Goal: Transaction & Acquisition: Register for event/course

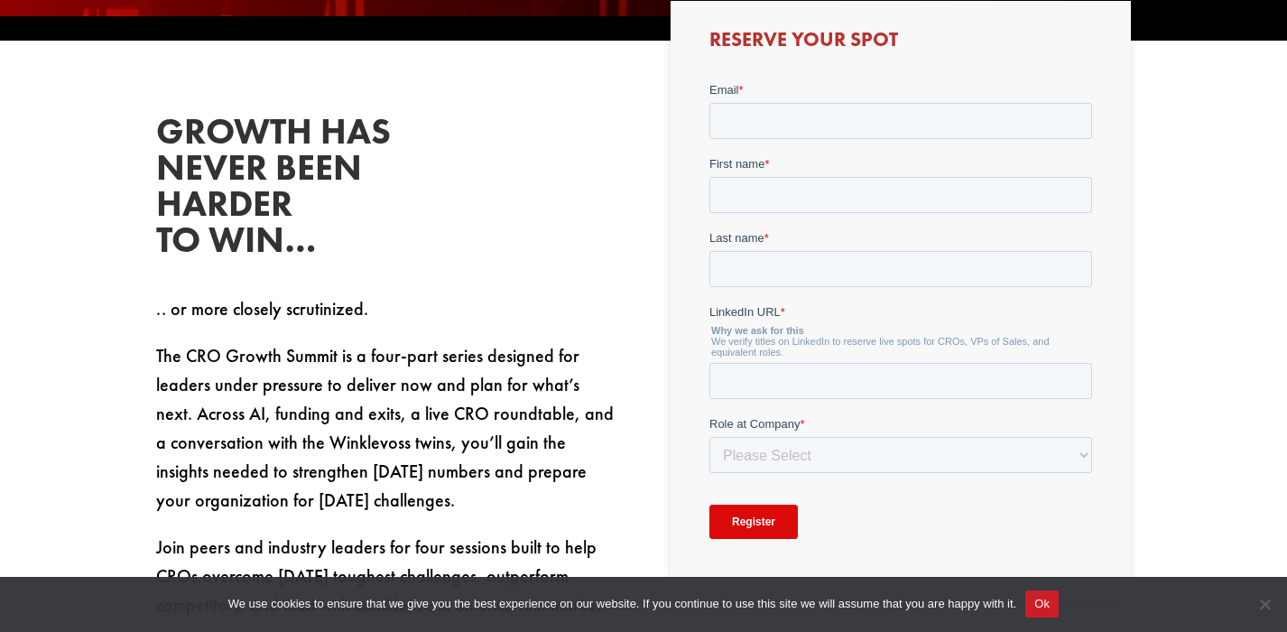
scroll to position [757, 0]
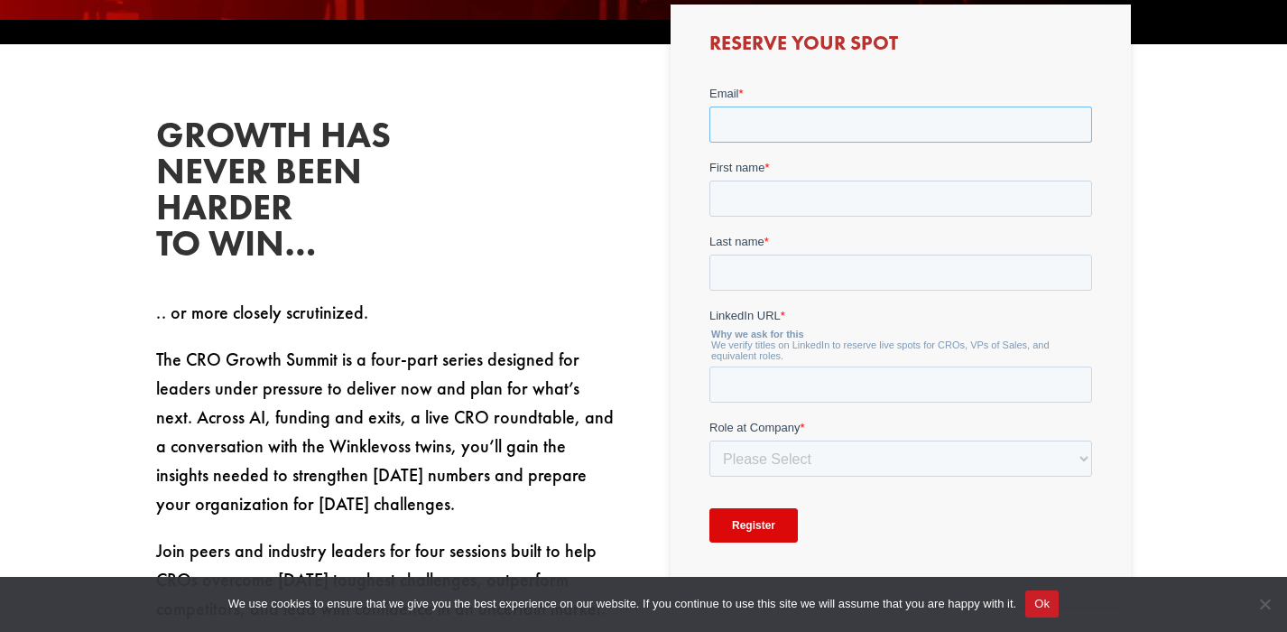
click at [781, 141] on input "Email *" at bounding box center [900, 125] width 383 height 36
type input "[PERSON_NAME][EMAIL_ADDRESS][DOMAIN_NAME]"
click at [760, 207] on input "First name *" at bounding box center [900, 199] width 383 height 36
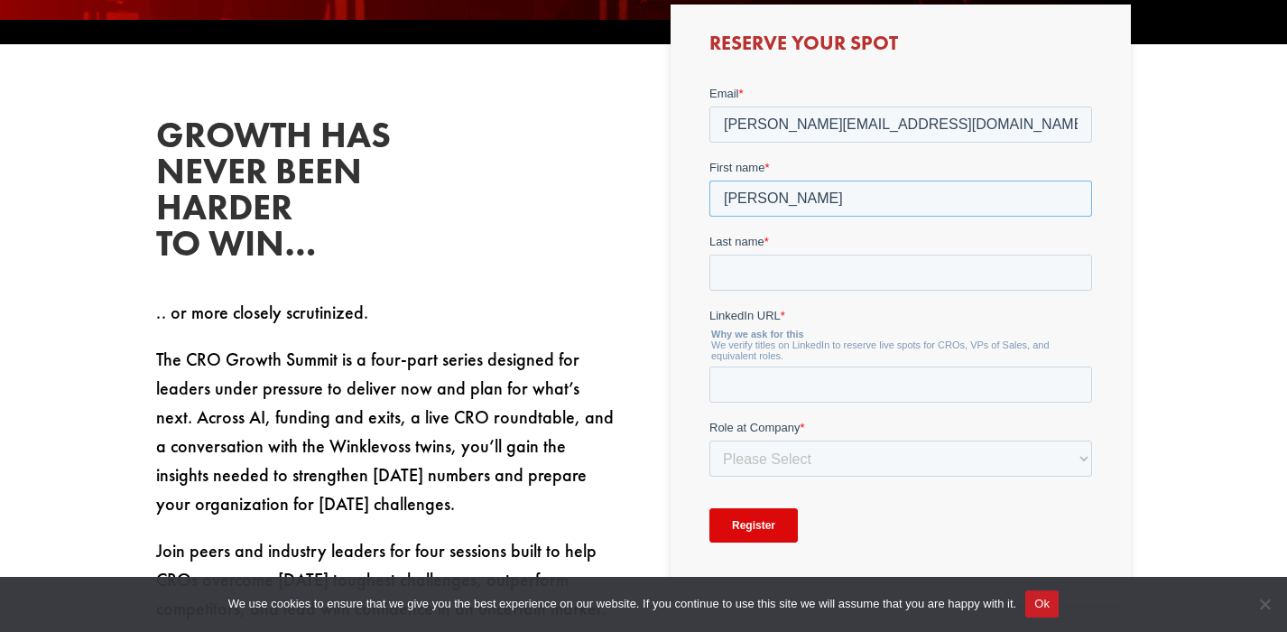
type input "[PERSON_NAME]"
paste input "[URL][DOMAIN_NAME]"
type input "[URL][DOMAIN_NAME]"
click at [767, 460] on select "Please Select C-Level (CRO, CSO, etc) Senior Leadership (VP of Sales, VP of Ena…" at bounding box center [900, 459] width 383 height 36
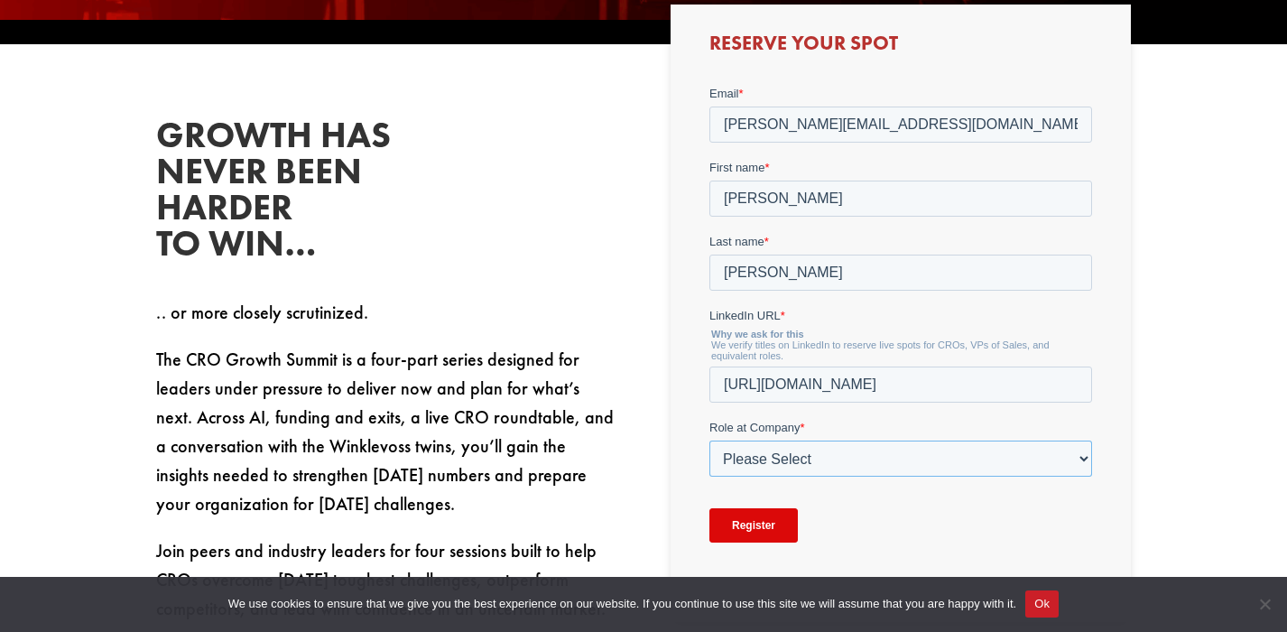
select select "C-Level (CRO, CSO, etc)"
click at [709, 441] on select "Please Select C-Level (CRO, CSO, etc) Senior Leadership (VP of Sales, VP of Ena…" at bounding box center [900, 459] width 383 height 36
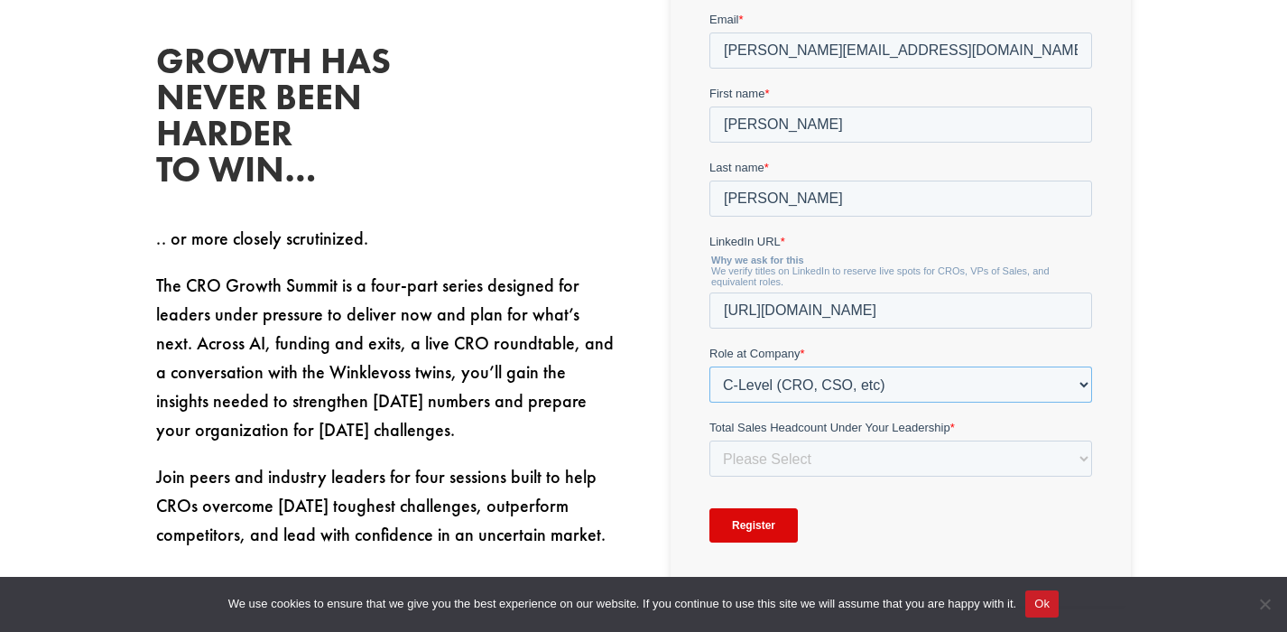
scroll to position [888, 0]
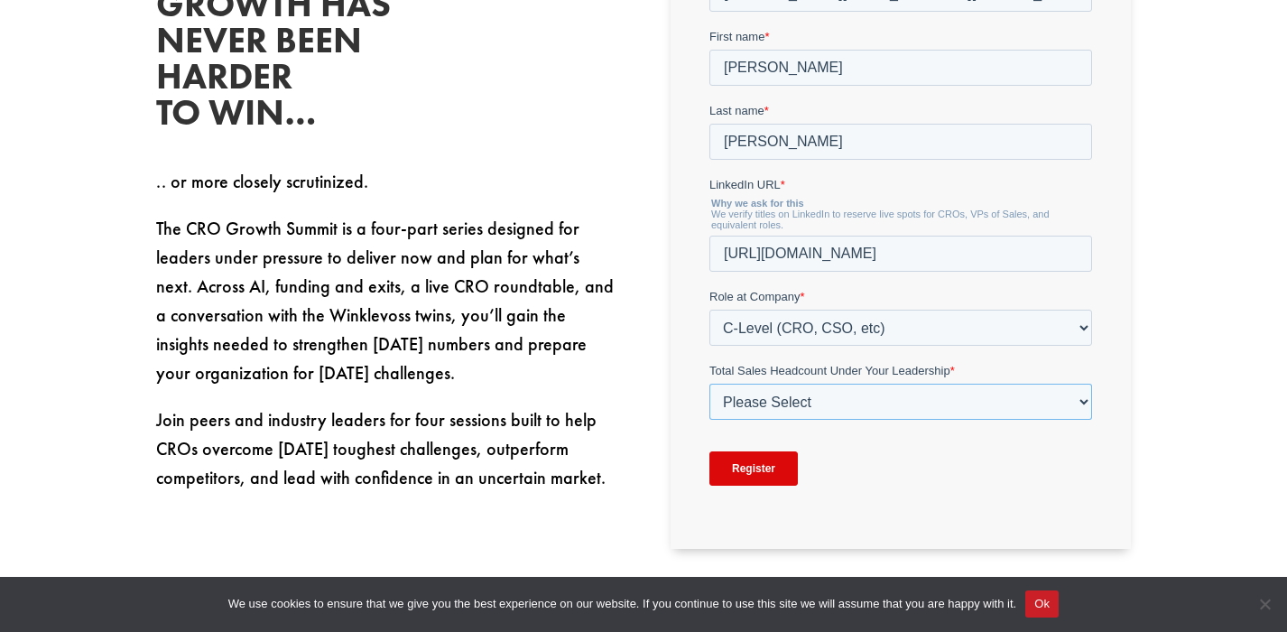
click at [793, 405] on select "Please Select Just Me 1-9 [PHONE_NUMBER] [PHONE_NUMBER]+" at bounding box center [900, 403] width 383 height 36
select select "Just Me"
click at [709, 421] on select "Please Select Just Me 1-9 [PHONE_NUMBER] [PHONE_NUMBER]+" at bounding box center [900, 403] width 383 height 36
click at [763, 472] on input "Register" at bounding box center [753, 469] width 88 height 34
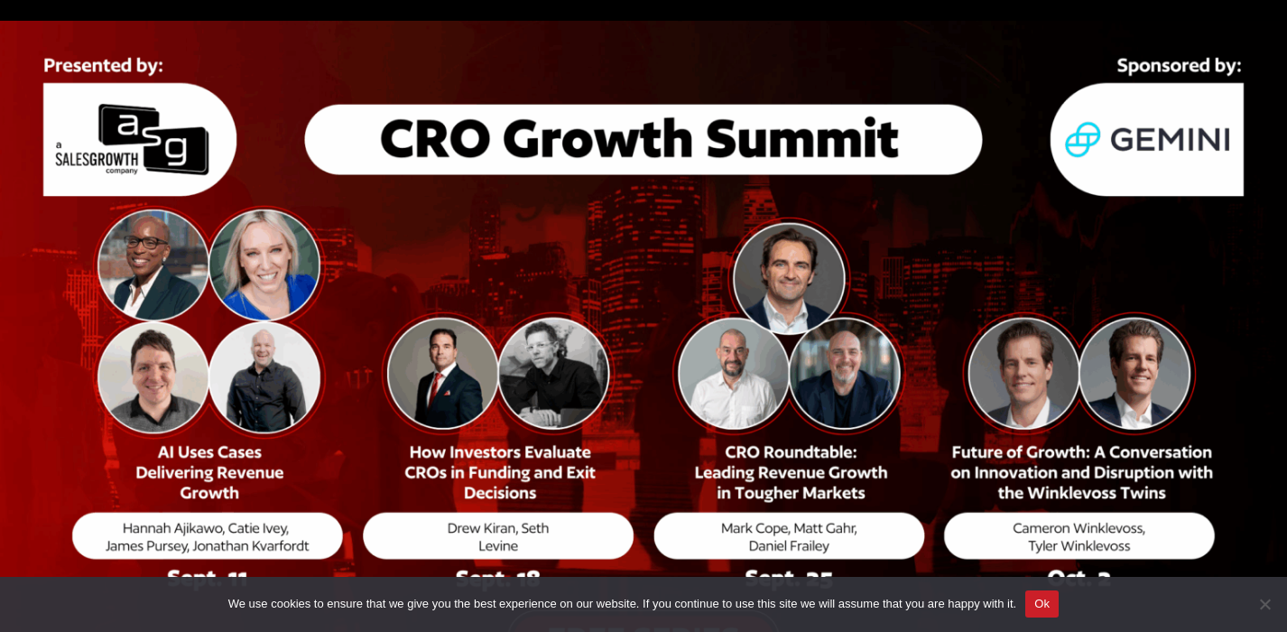
scroll to position [0, 0]
